Goal: Task Accomplishment & Management: Use online tool/utility

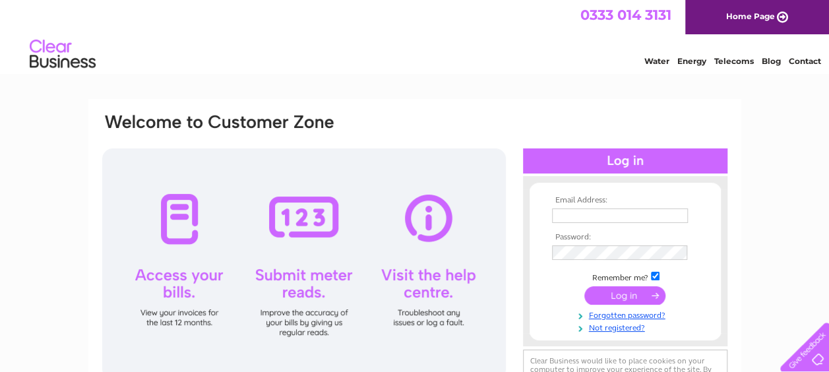
type input "[EMAIL_ADDRESS][DOMAIN_NAME]"
click at [643, 295] on input "submit" at bounding box center [625, 295] width 81 height 18
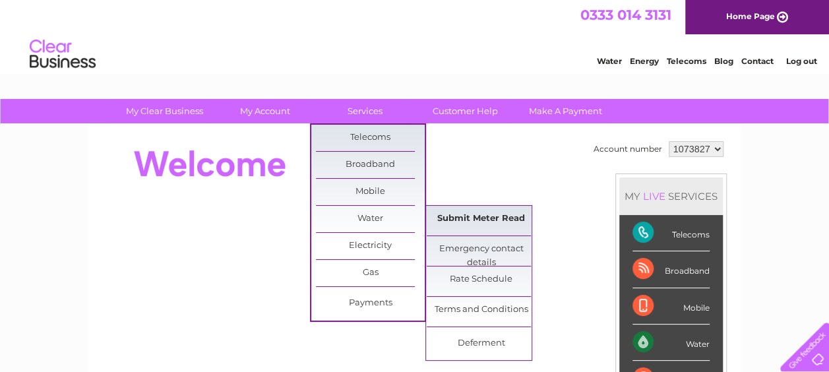
click at [447, 212] on link "Submit Meter Read" at bounding box center [481, 219] width 109 height 26
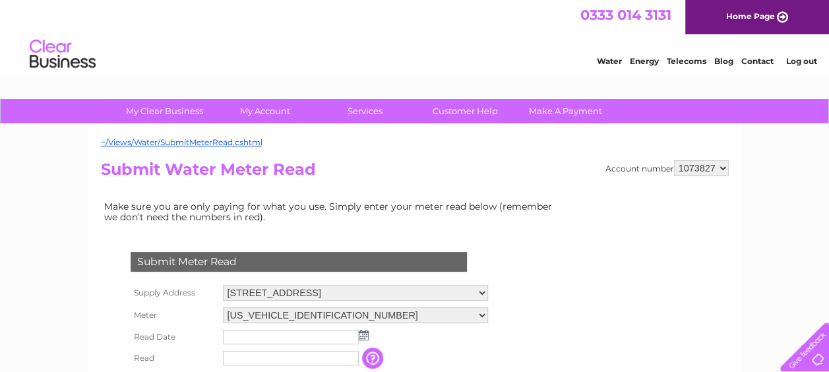
click at [480, 230] on div "Submit Meter Read Supply Address 40 Cavendish Way, Glenrothes, Fife, KY6 2SB Me…" at bounding box center [301, 362] width 401 height 272
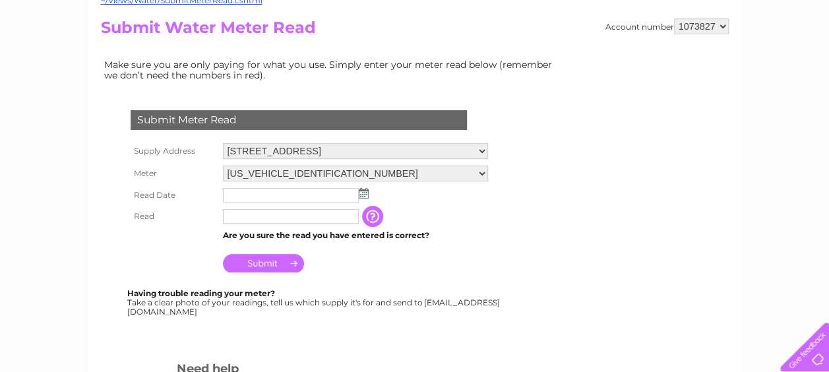
scroll to position [185, 0]
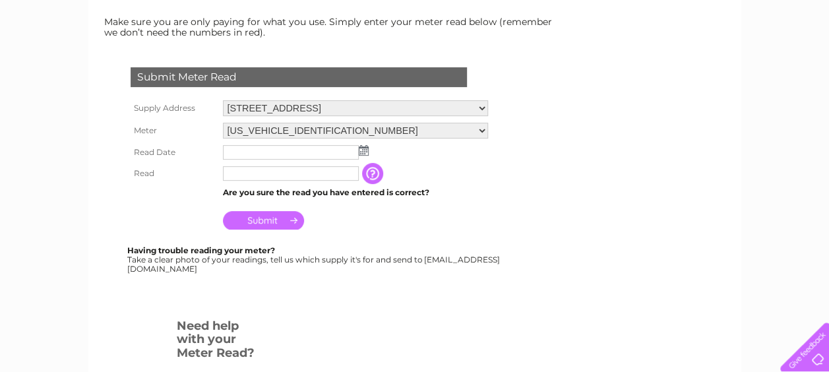
click at [364, 151] on img at bounding box center [364, 150] width 10 height 11
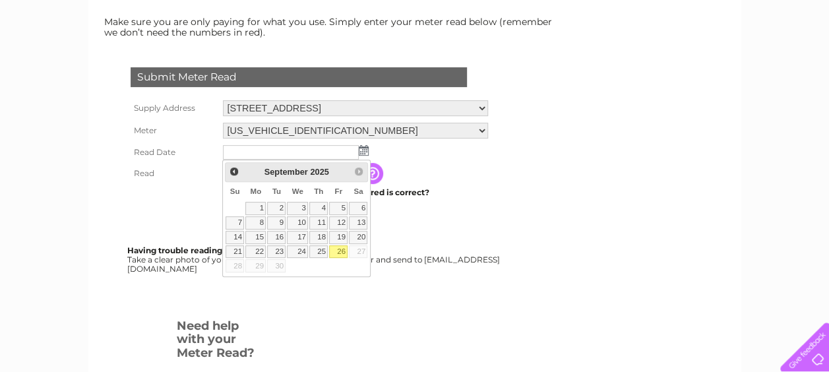
click at [340, 248] on link "26" at bounding box center [338, 251] width 18 height 13
type input "2025/09/26"
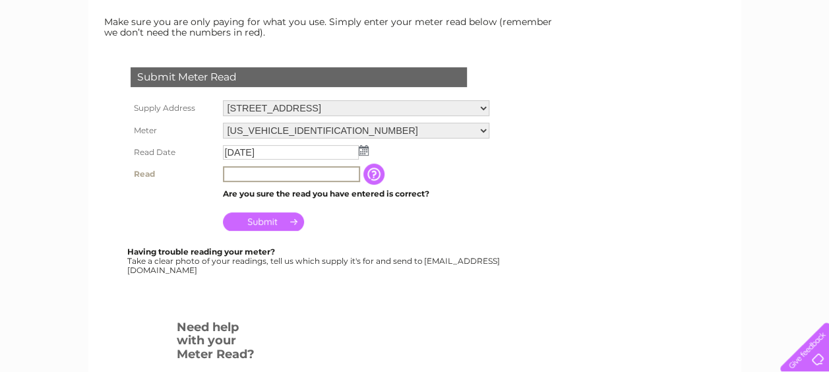
click at [277, 170] on input "text" at bounding box center [291, 174] width 137 height 16
type input "00396"
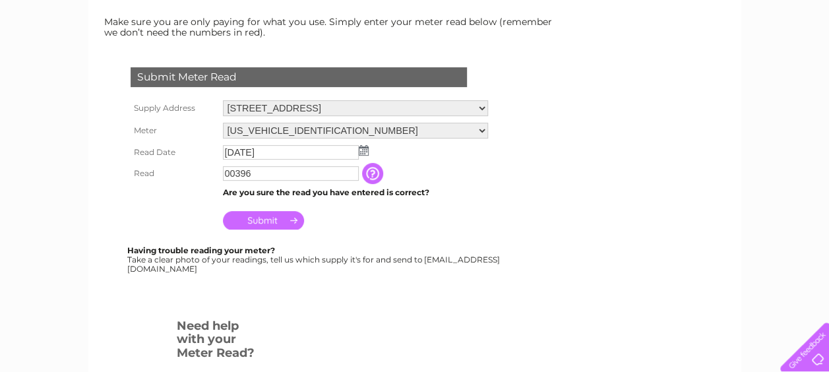
click at [263, 220] on input "Submit" at bounding box center [263, 220] width 81 height 18
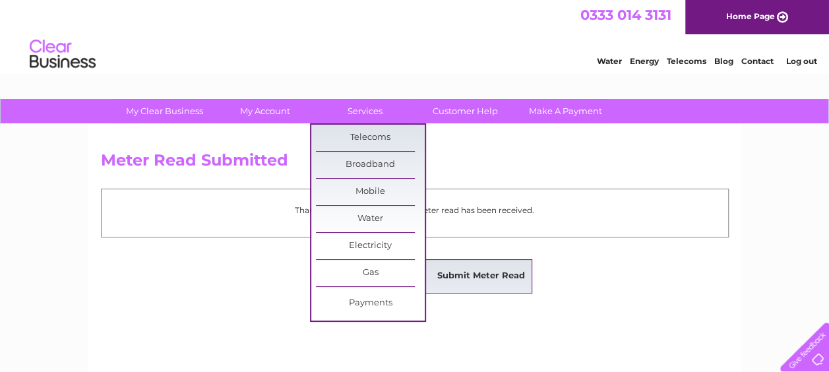
click at [450, 272] on link "Submit Meter Read" at bounding box center [481, 276] width 109 height 26
